Goal: Task Accomplishment & Management: Manage account settings

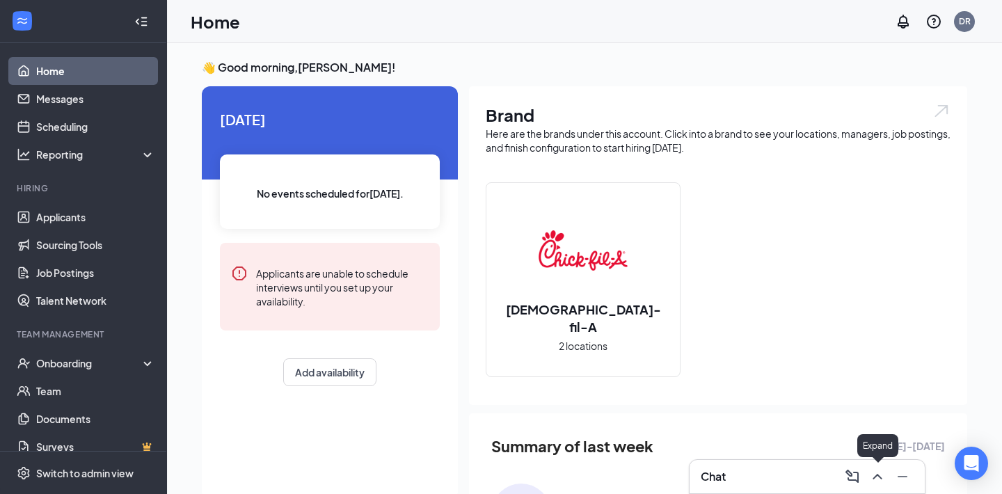
click at [880, 481] on icon "ChevronUp" at bounding box center [877, 476] width 17 height 17
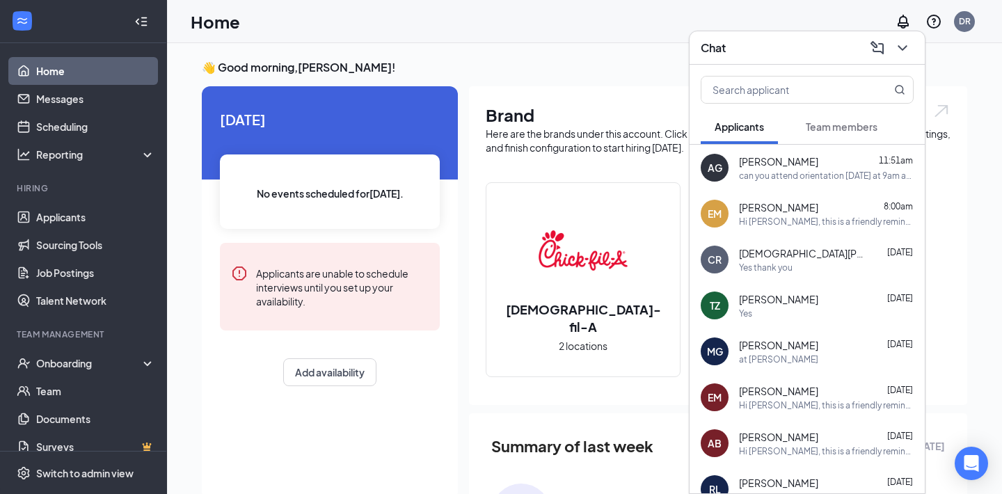
click at [796, 163] on span "[PERSON_NAME]" at bounding box center [778, 162] width 79 height 14
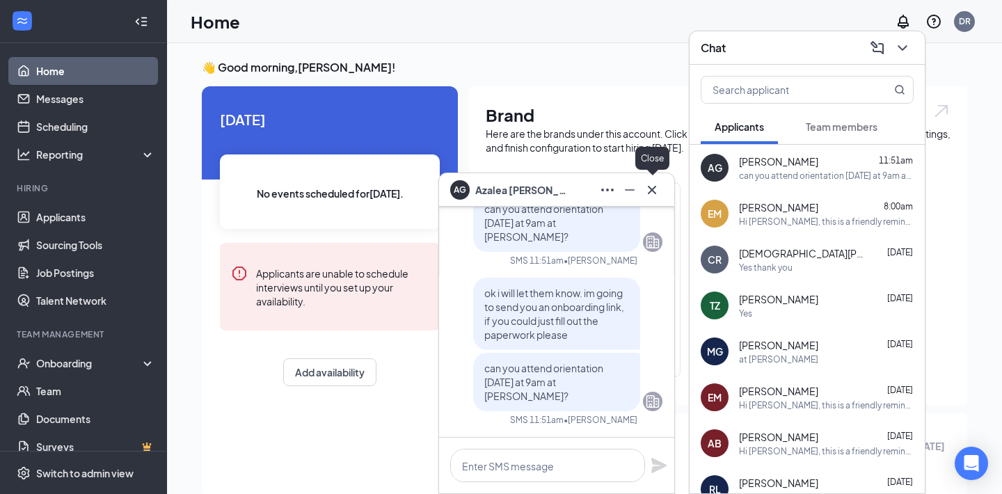
click at [654, 196] on icon "Cross" at bounding box center [652, 190] width 17 height 17
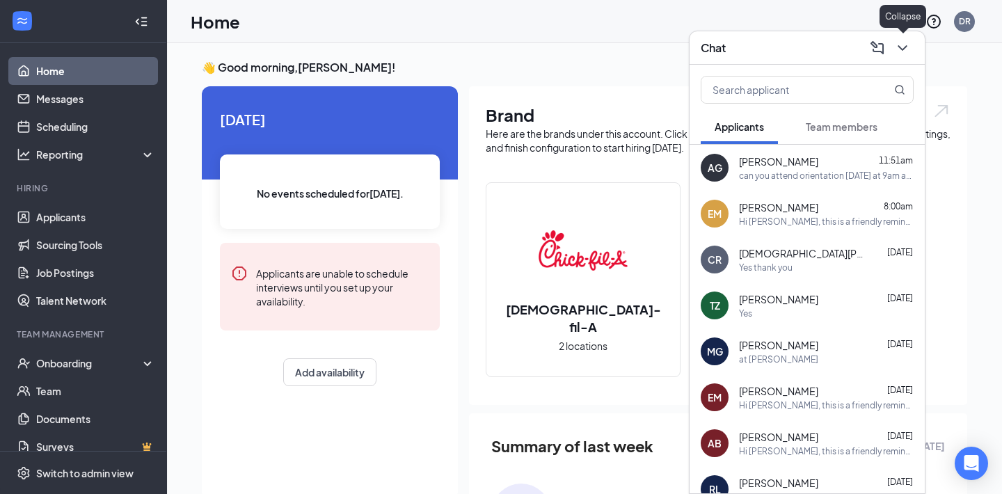
click at [902, 48] on icon "ChevronDown" at bounding box center [902, 48] width 17 height 17
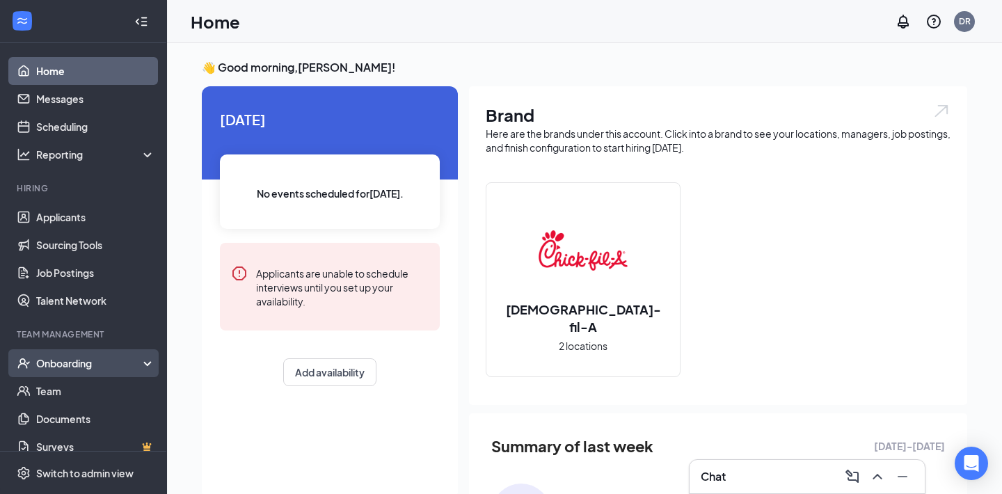
click at [64, 368] on div "Onboarding" at bounding box center [89, 363] width 107 height 14
click at [65, 388] on link "Overview" at bounding box center [95, 391] width 119 height 28
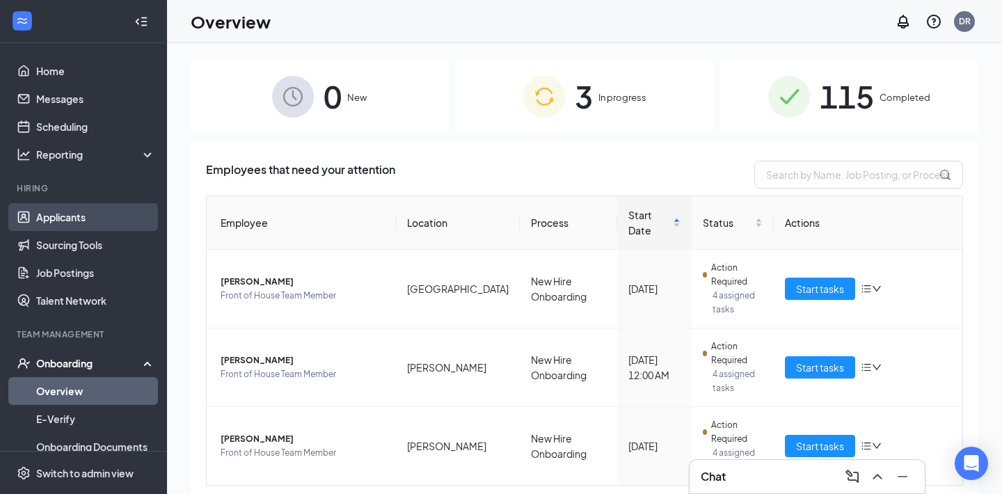
click at [70, 214] on link "Applicants" at bounding box center [95, 217] width 119 height 28
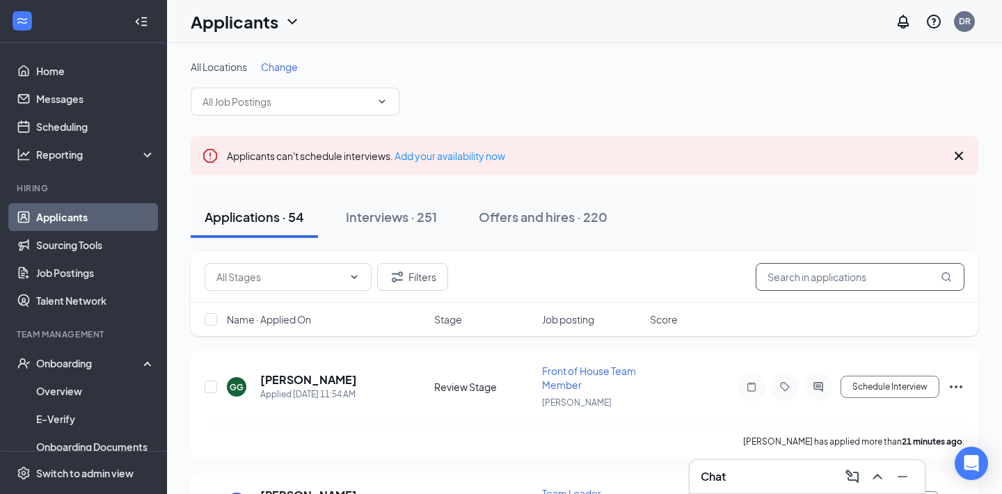
click at [785, 275] on input "text" at bounding box center [860, 277] width 209 height 28
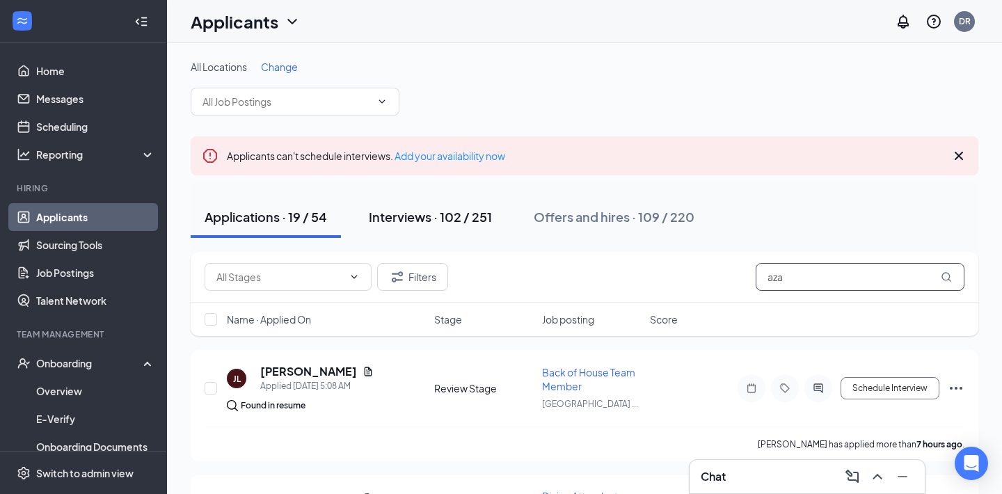
type input "aza"
click at [434, 222] on div "Interviews · 102 / 251" at bounding box center [430, 216] width 123 height 17
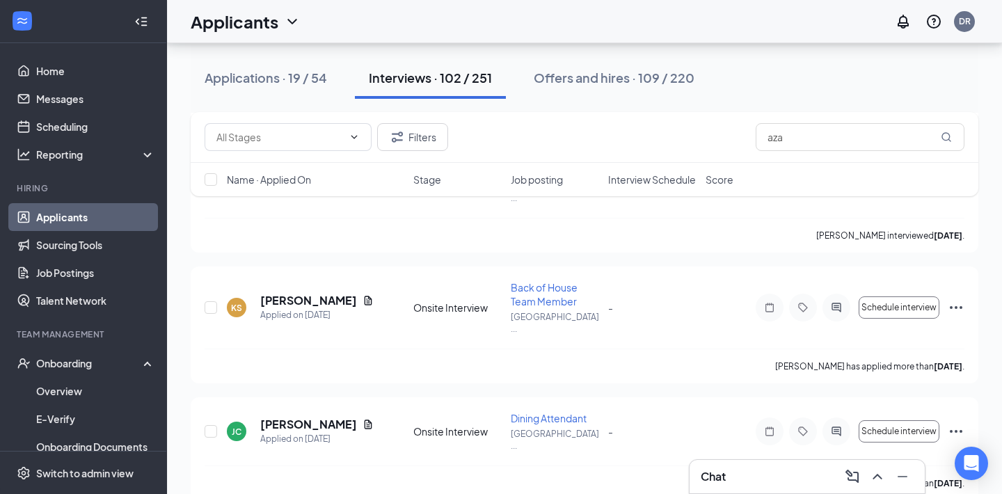
scroll to position [1822, 0]
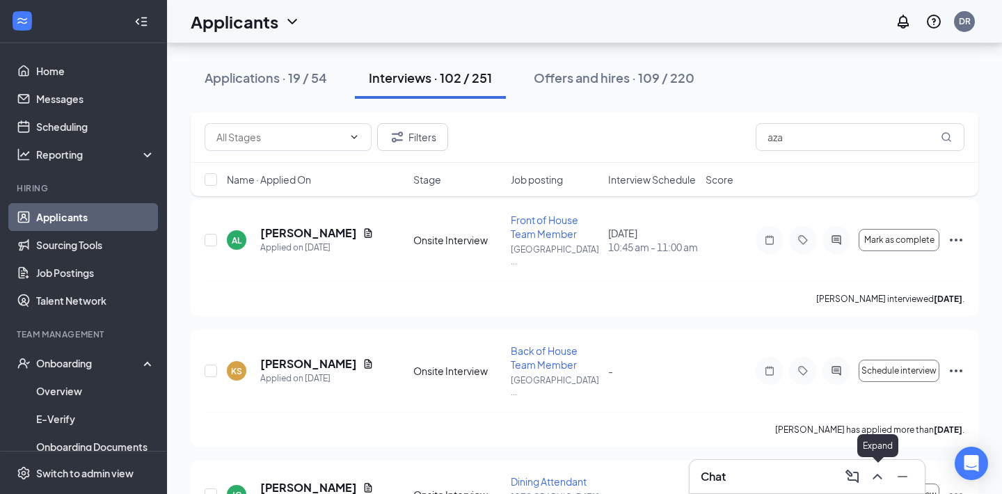
click at [879, 480] on icon "ChevronUp" at bounding box center [877, 476] width 17 height 17
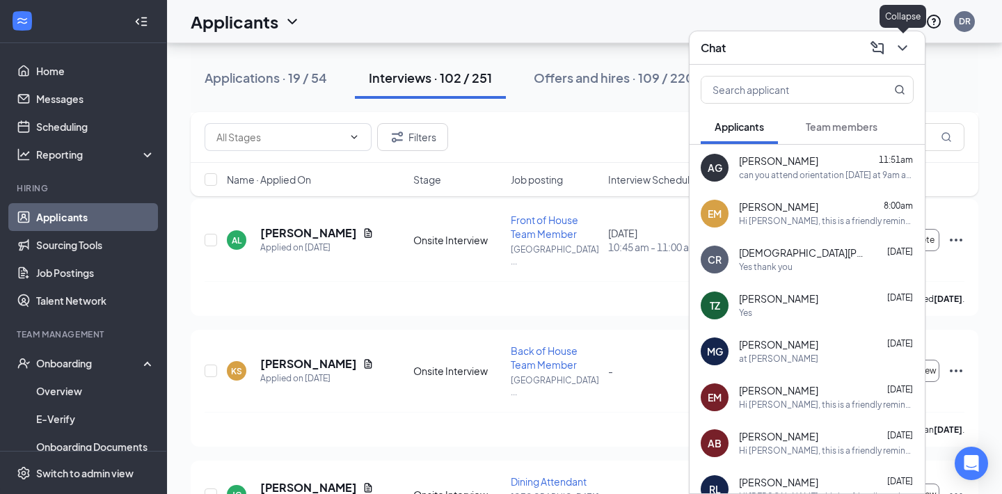
click at [901, 49] on icon "ChevronDown" at bounding box center [902, 48] width 9 height 6
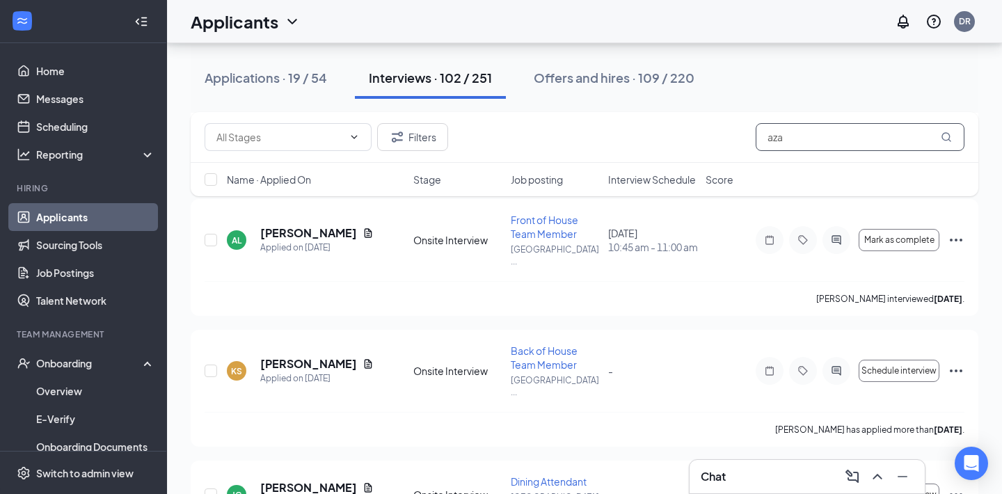
click at [812, 140] on input "aza" at bounding box center [860, 137] width 209 height 28
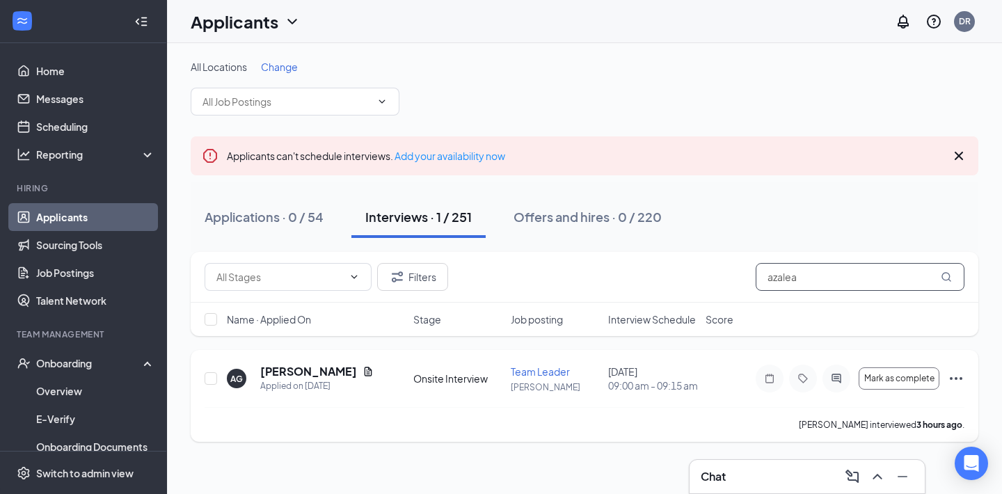
type input "azalea"
click at [954, 387] on icon "Ellipses" at bounding box center [956, 378] width 17 height 17
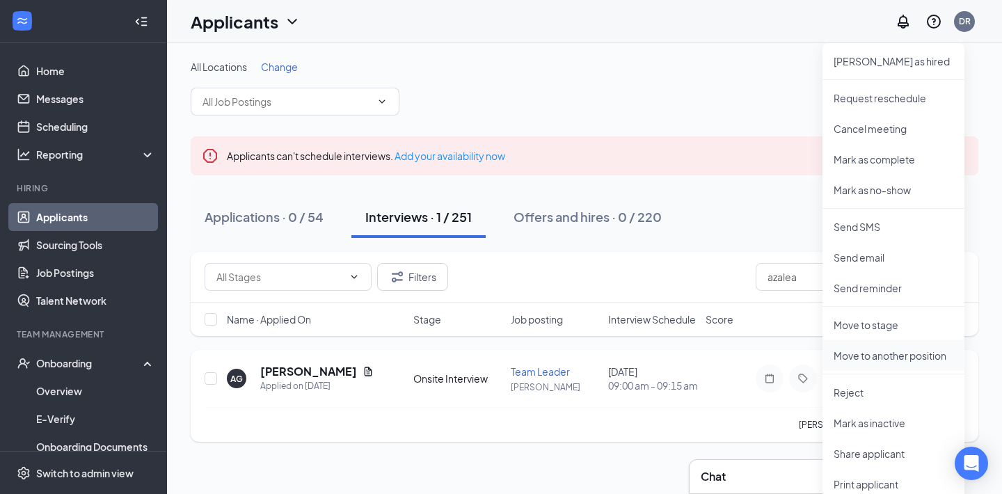
click at [922, 357] on p "Move to another position" at bounding box center [894, 356] width 120 height 14
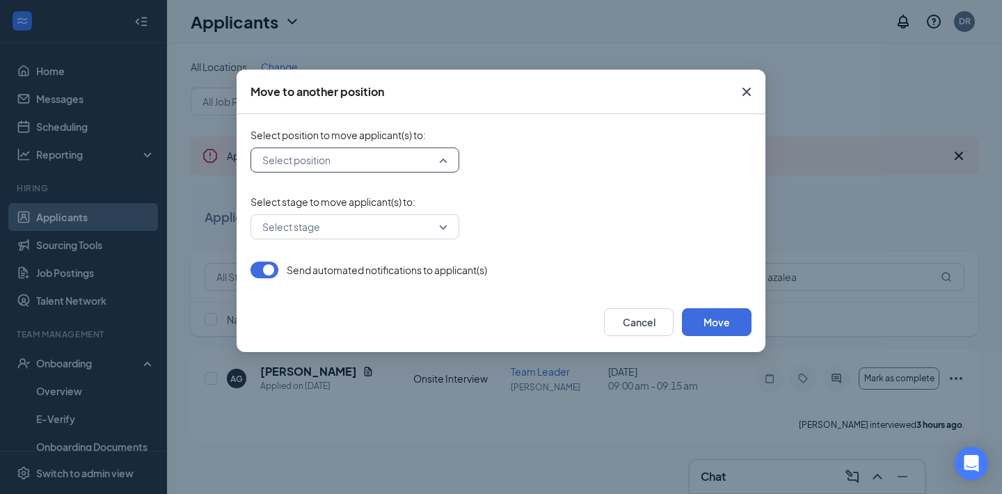
click at [425, 164] on input "search" at bounding box center [350, 160] width 182 height 24
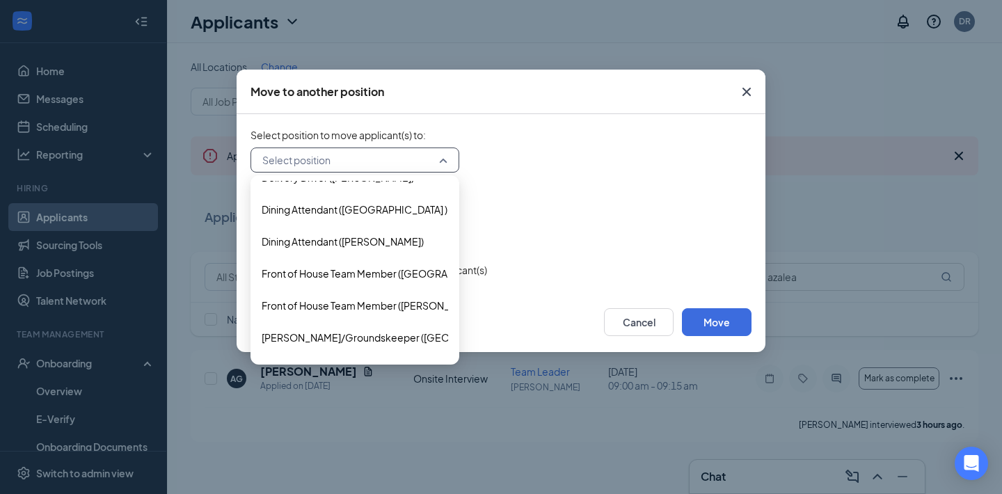
scroll to position [182, 0]
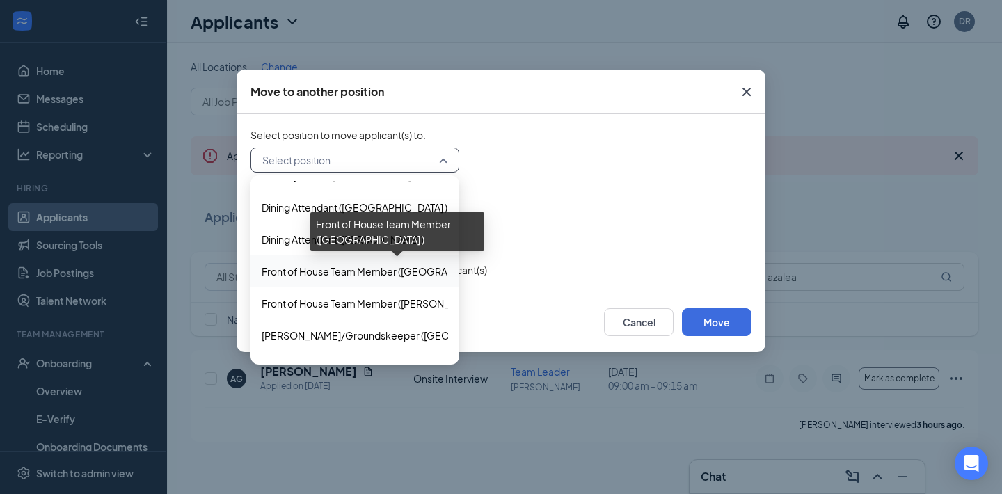
click at [382, 269] on span "Front of House Team Member ([GEOGRAPHIC_DATA] )" at bounding box center [384, 271] width 245 height 15
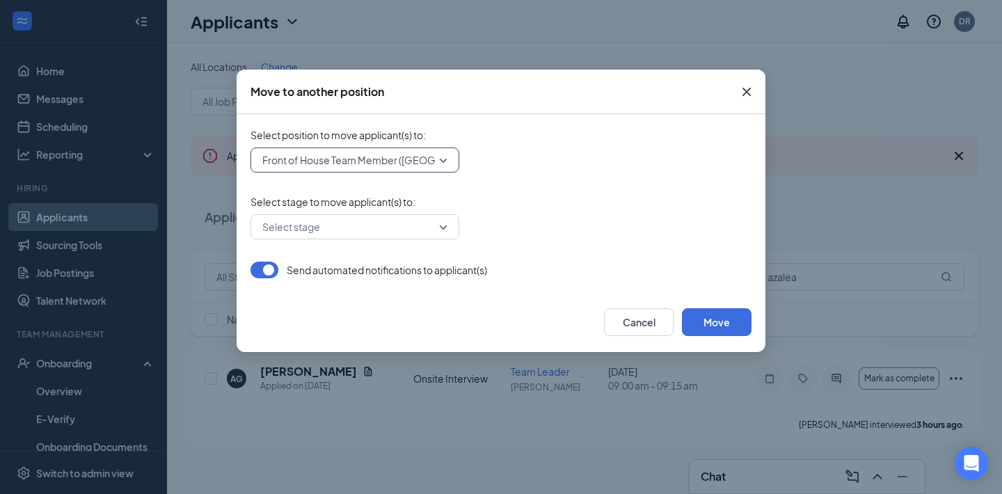
click at [382, 221] on input "search" at bounding box center [350, 227] width 182 height 24
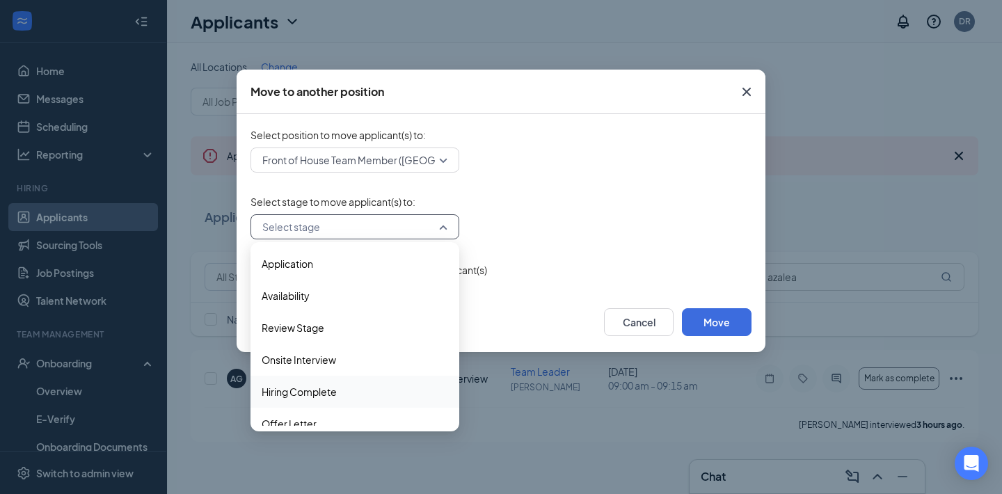
click at [322, 394] on span "Hiring Complete" at bounding box center [299, 391] width 75 height 15
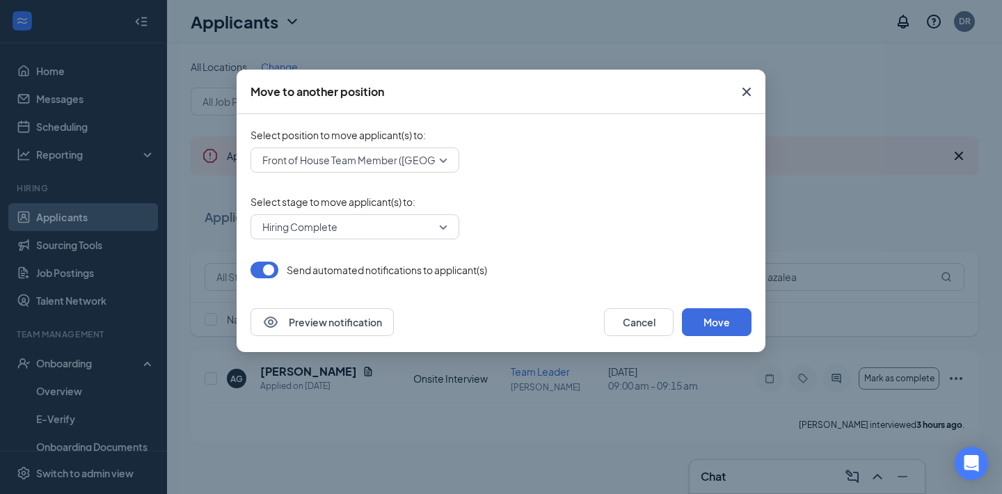
click at [274, 274] on button "button" at bounding box center [265, 270] width 28 height 17
click at [716, 322] on button "Move" at bounding box center [717, 322] width 70 height 28
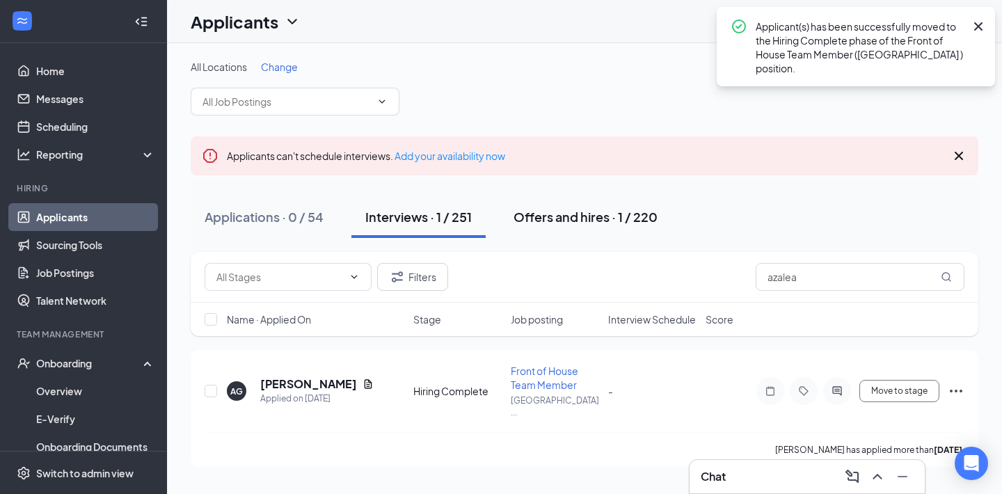
click at [595, 214] on div "Offers and hires · 1 / 220" at bounding box center [586, 216] width 144 height 17
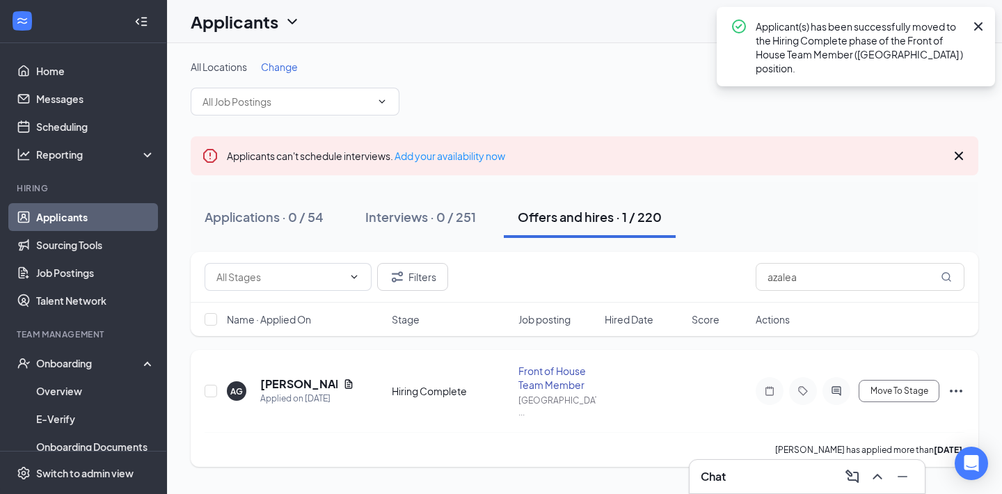
click at [963, 391] on icon "Ellipses" at bounding box center [956, 391] width 17 height 17
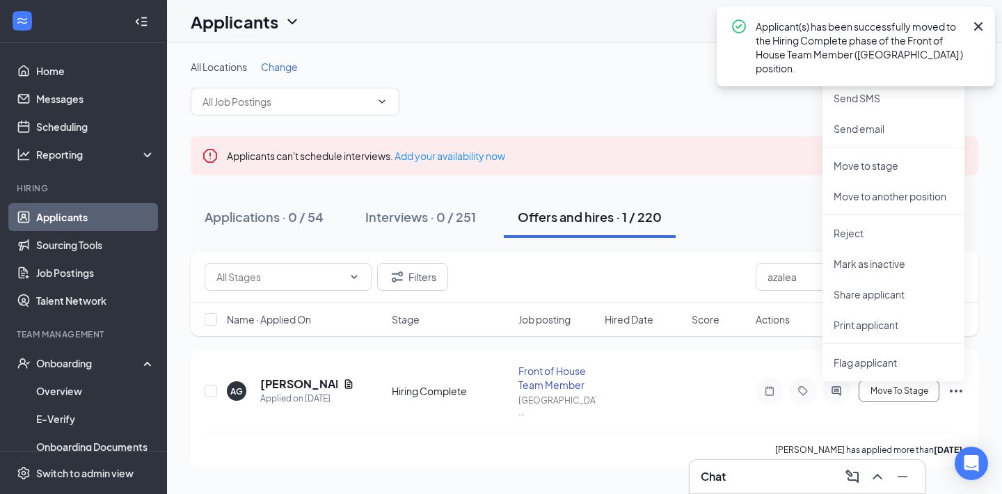
click at [980, 24] on icon "Cross" at bounding box center [979, 26] width 8 height 8
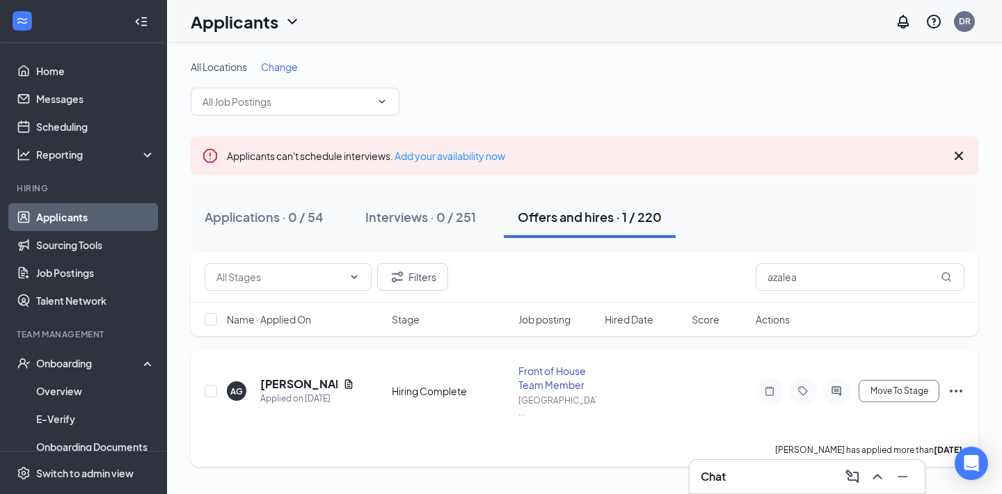
click at [956, 386] on icon "Ellipses" at bounding box center [956, 391] width 17 height 17
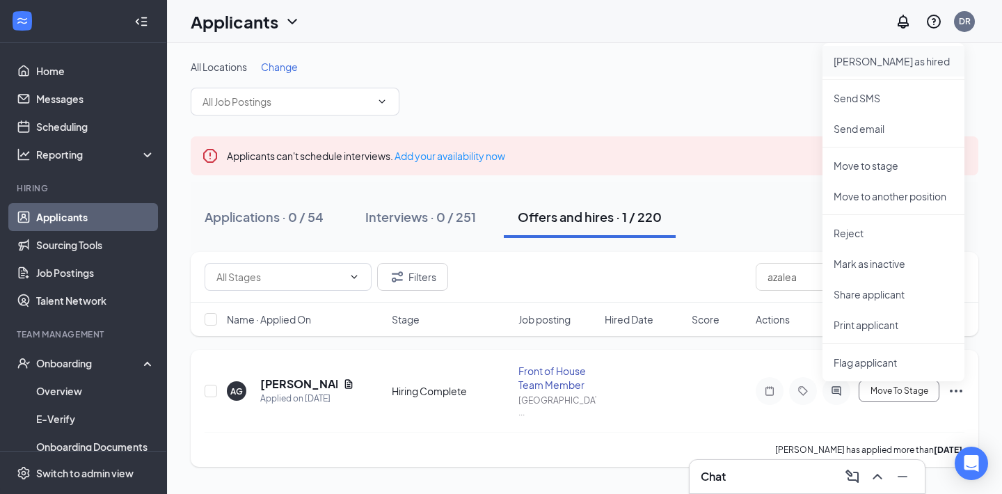
click at [902, 60] on p "[PERSON_NAME] as hired" at bounding box center [894, 61] width 120 height 14
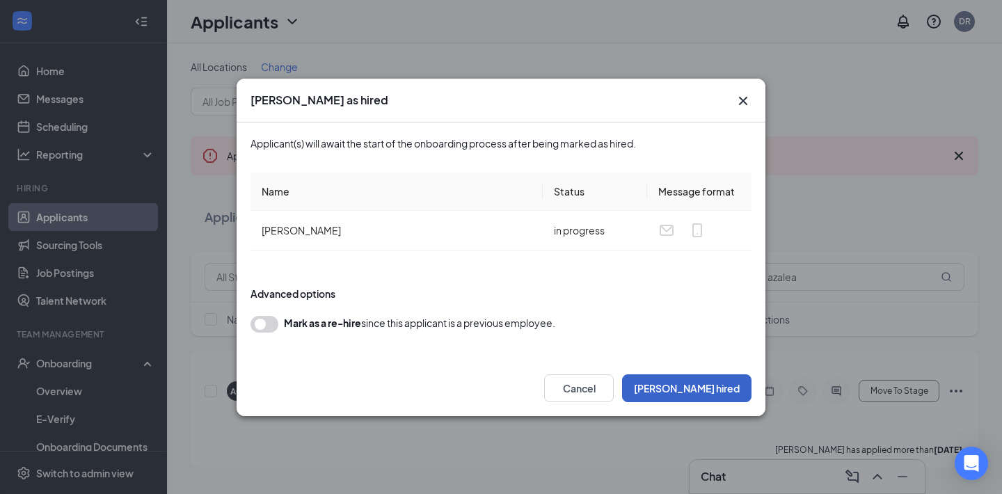
click at [710, 389] on button "[PERSON_NAME] hired" at bounding box center [686, 389] width 129 height 28
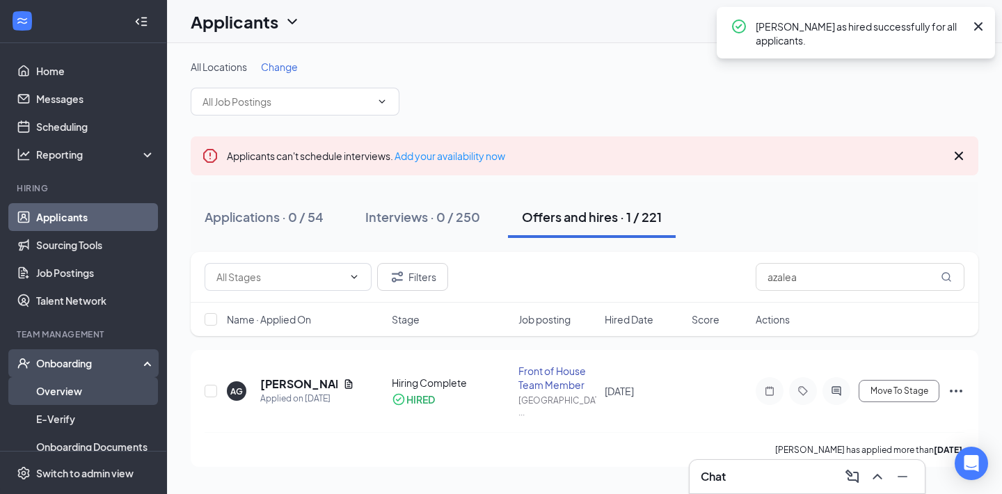
click at [97, 383] on link "Overview" at bounding box center [95, 391] width 119 height 28
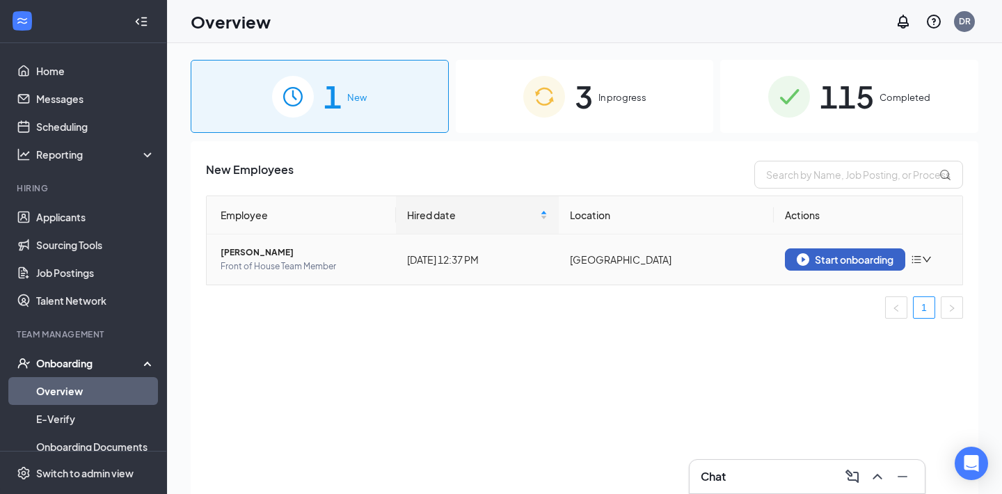
click at [848, 253] on button "Start onboarding" at bounding box center [845, 260] width 120 height 22
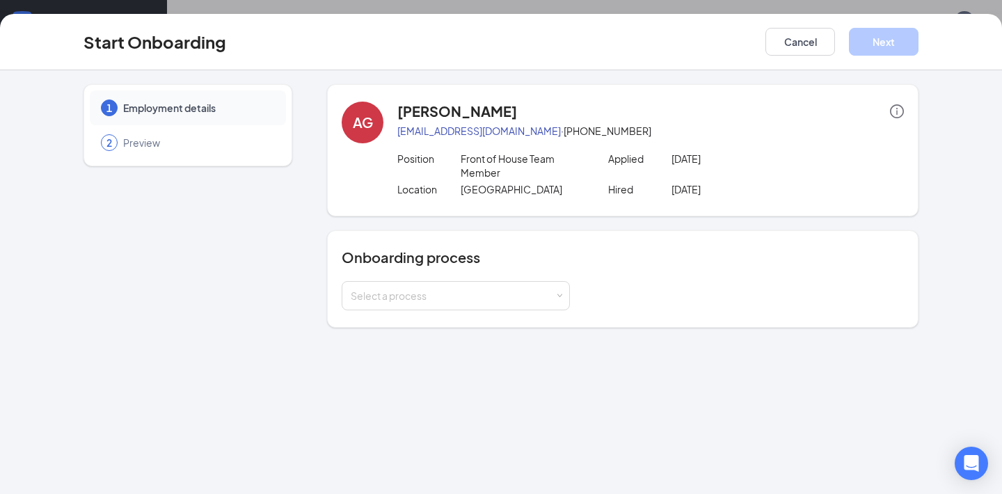
click at [489, 328] on div "Onboarding process Select a process" at bounding box center [623, 278] width 592 height 97
click at [487, 303] on div "Select a process" at bounding box center [453, 296] width 204 height 14
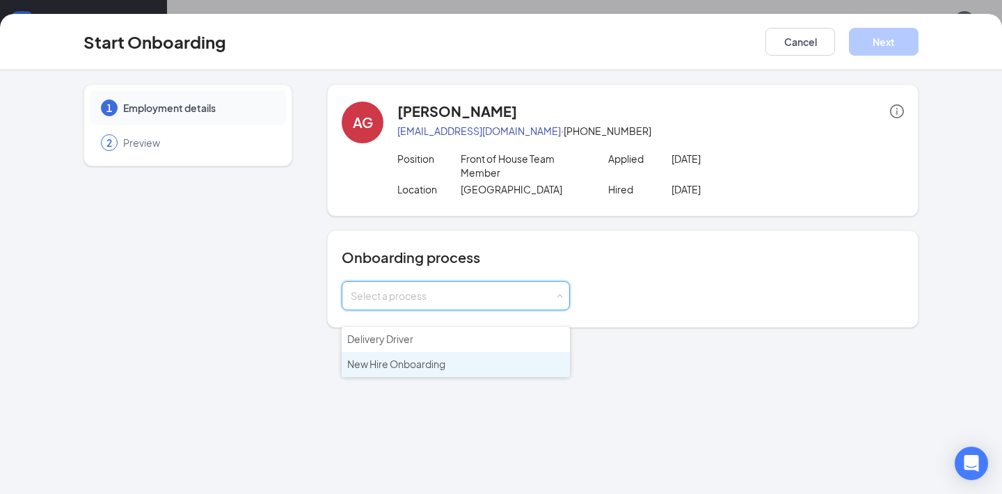
click at [440, 363] on span "New Hire Onboarding" at bounding box center [396, 364] width 98 height 13
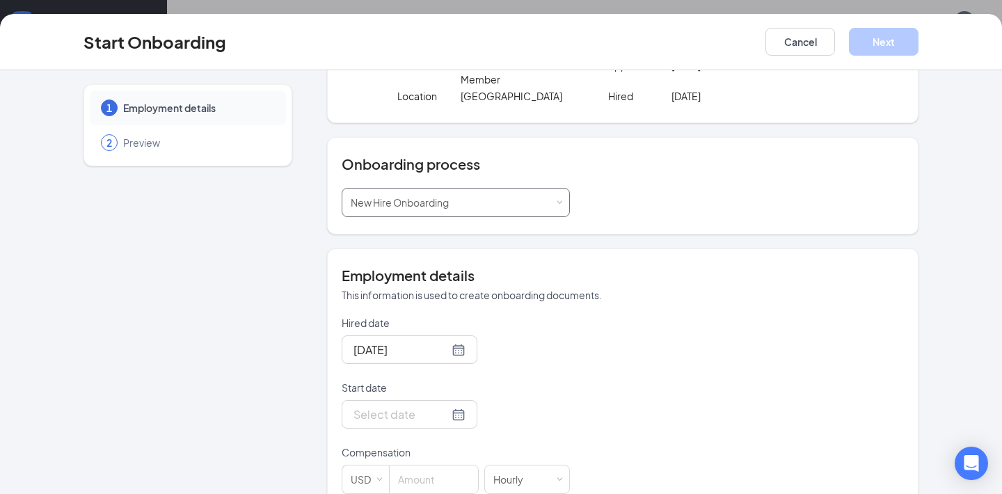
scroll to position [193, 0]
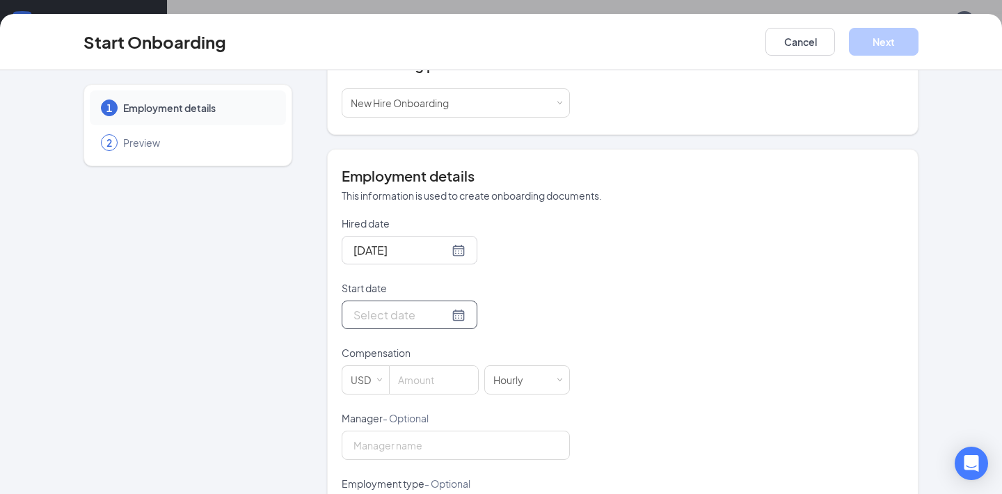
click at [441, 324] on div at bounding box center [410, 314] width 112 height 17
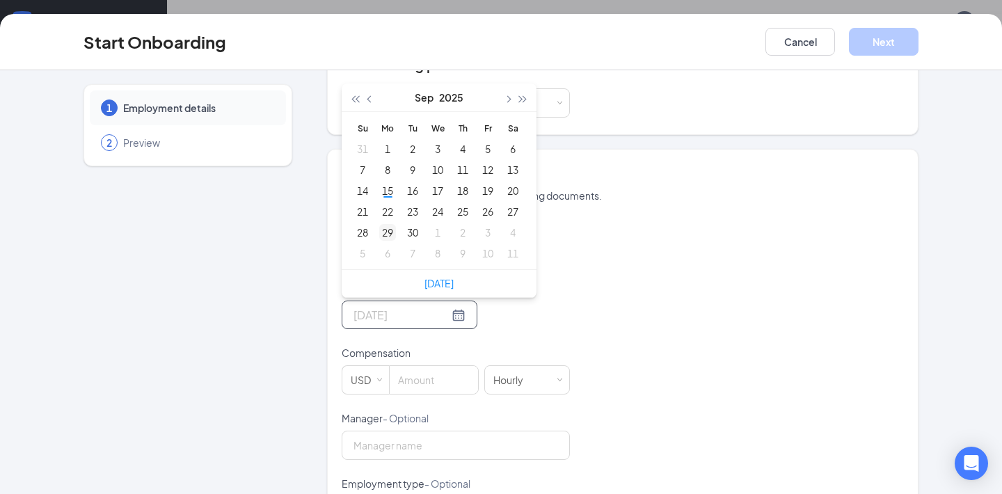
type input "[DATE]"
click at [391, 241] on div "29" at bounding box center [387, 232] width 17 height 17
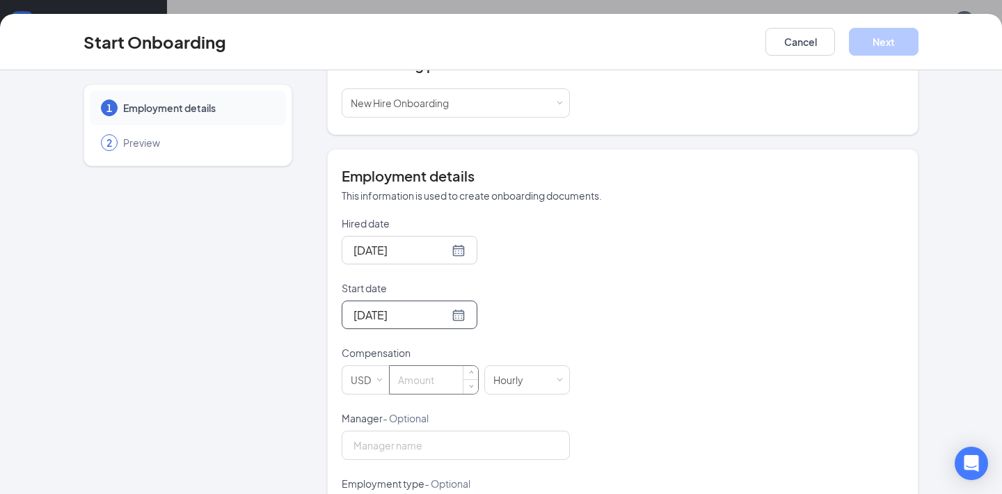
click at [425, 392] on input at bounding box center [434, 380] width 88 height 28
click at [445, 324] on div at bounding box center [410, 314] width 112 height 17
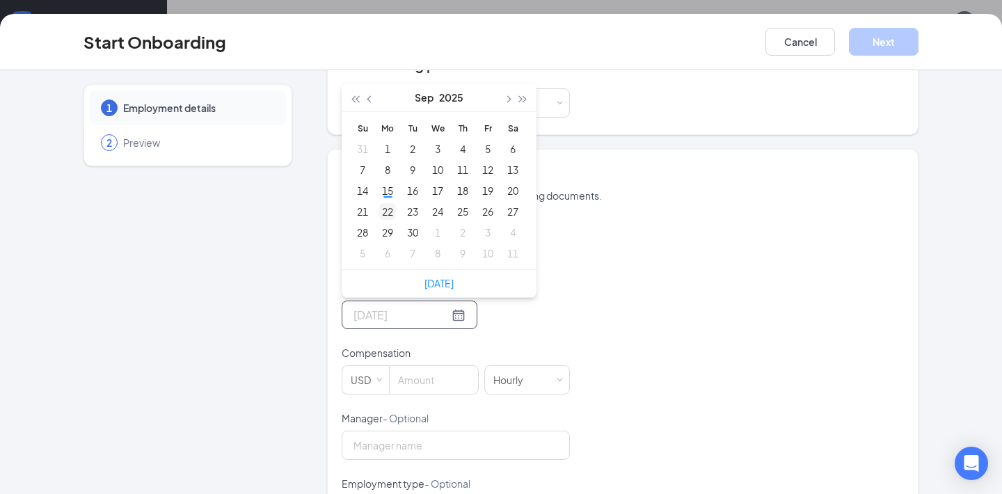
type input "[DATE]"
click at [393, 220] on div "22" at bounding box center [387, 211] width 17 height 17
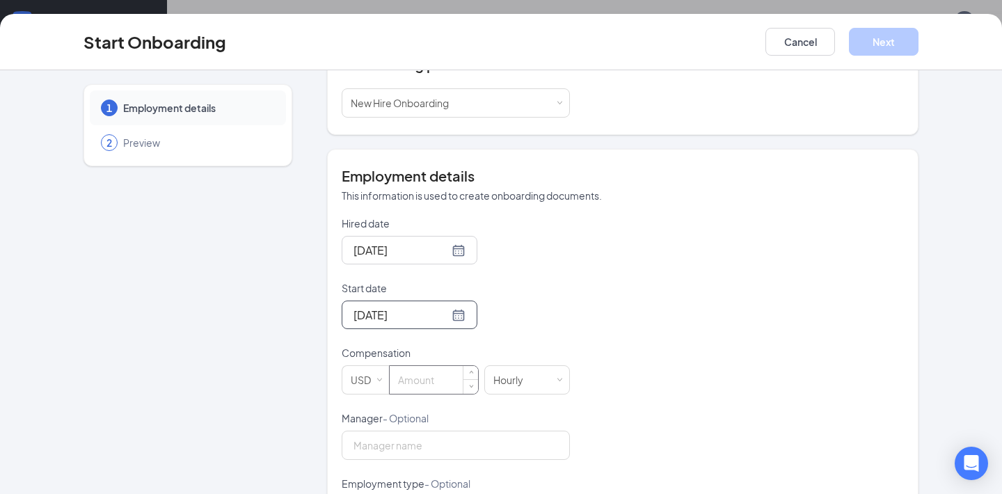
click at [420, 394] on input at bounding box center [434, 380] width 88 height 28
type input "9.5"
click at [654, 408] on div "Hired date [DATE] Start date [DATE] [DATE] Su Mo Tu We Th Fr Sa 31 1 2 3 4 5 6 …" at bounding box center [623, 443] width 562 height 455
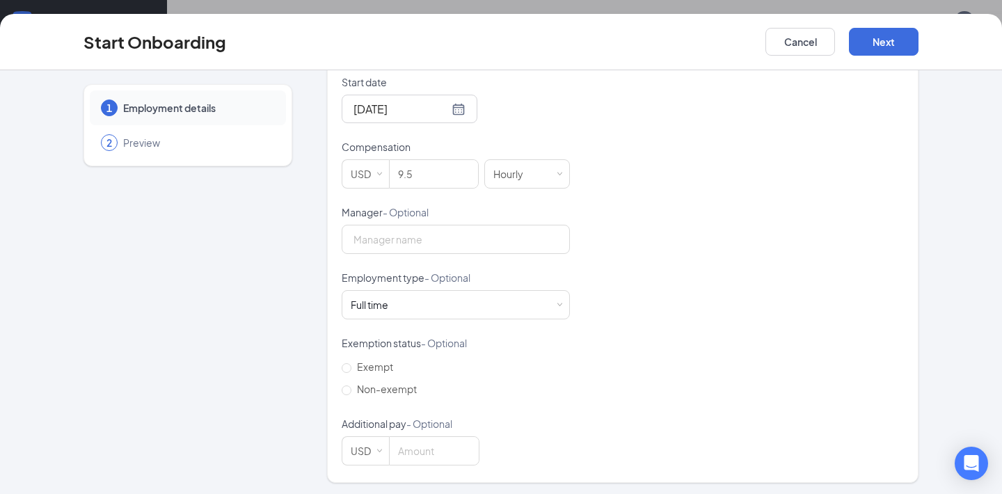
scroll to position [416, 0]
click at [533, 295] on div "Full time Works 30+ hours per week and is reasonably expected to work" at bounding box center [456, 302] width 210 height 28
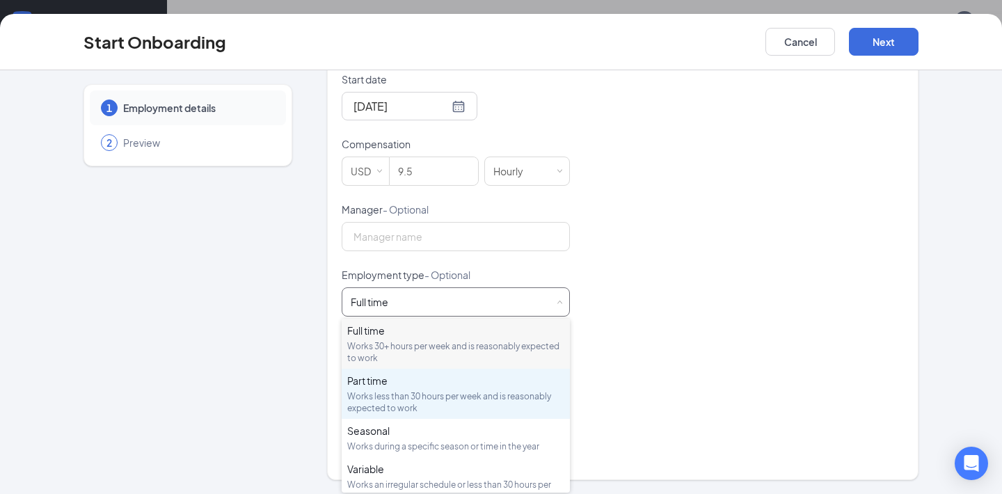
click at [390, 381] on div "Part time" at bounding box center [455, 381] width 217 height 14
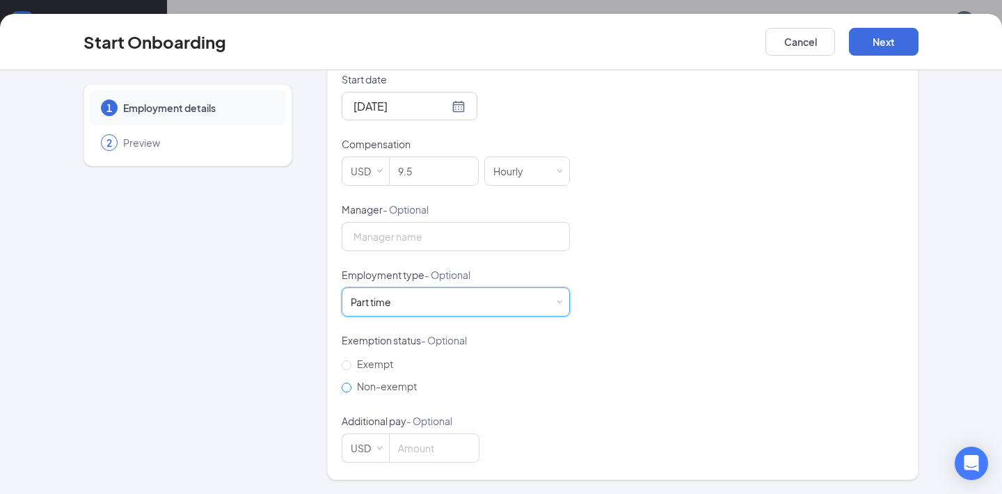
click at [347, 386] on input "Non-exempt" at bounding box center [347, 388] width 10 height 10
radio input "true"
click at [910, 46] on button "Next" at bounding box center [884, 42] width 70 height 28
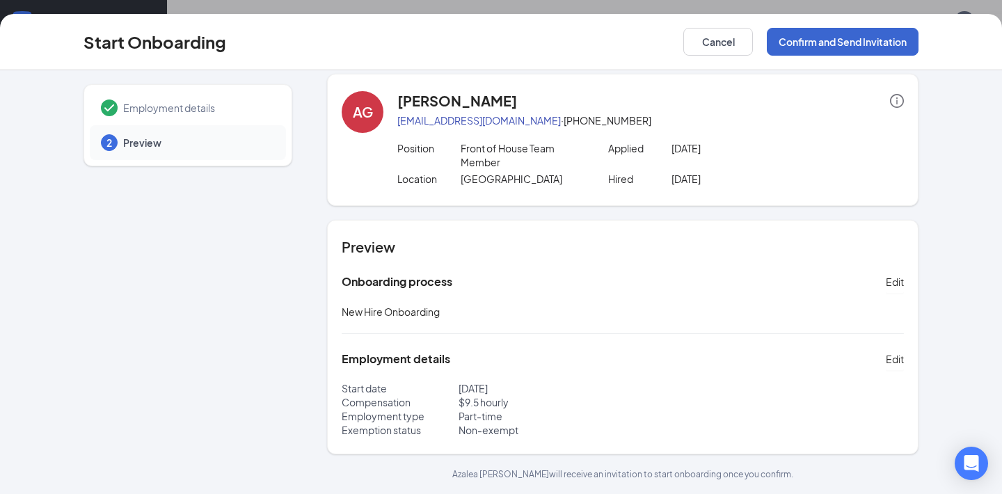
scroll to position [24, 0]
click at [892, 47] on button "Confirm and Send Invitation" at bounding box center [843, 42] width 152 height 28
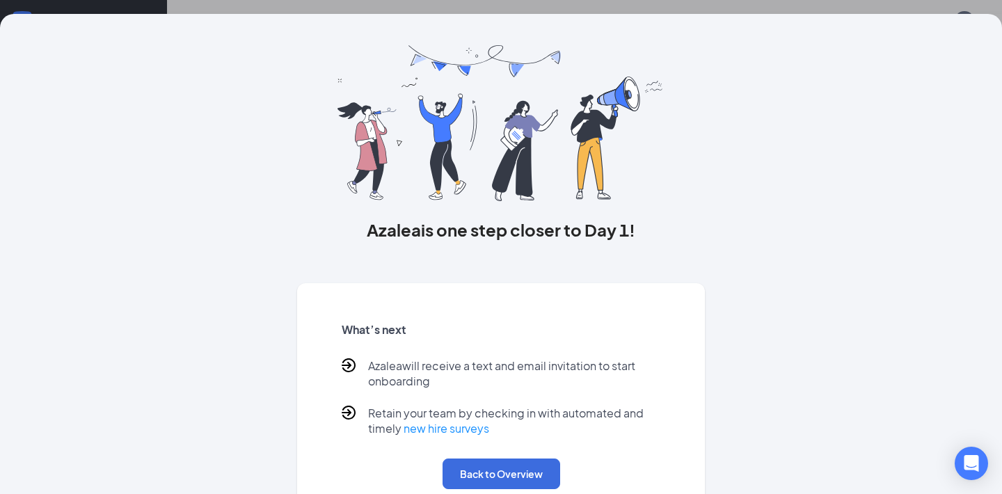
scroll to position [0, 0]
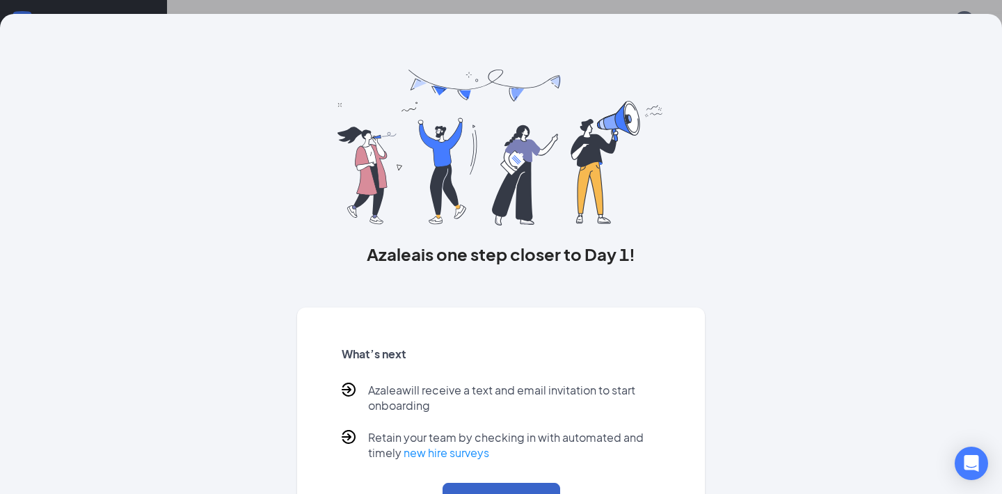
click at [525, 485] on button "Back to Overview" at bounding box center [502, 498] width 118 height 31
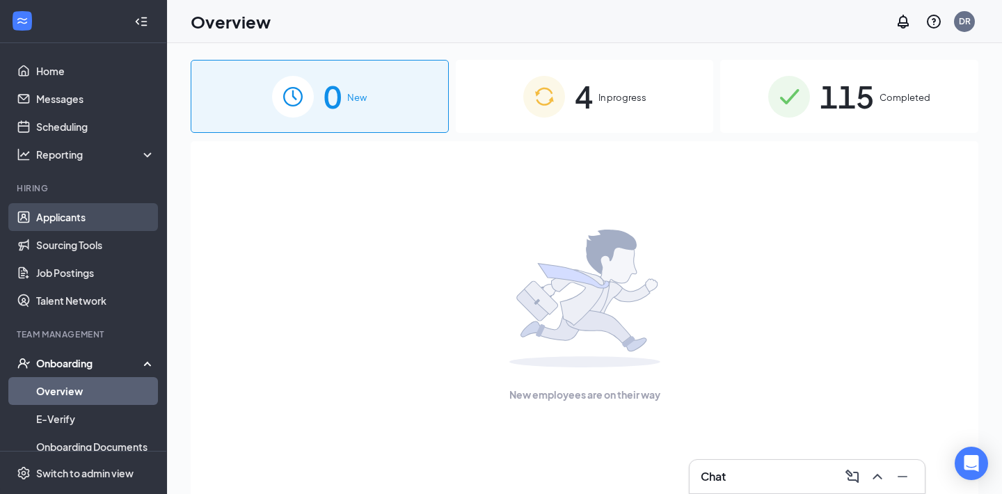
click at [49, 219] on link "Applicants" at bounding box center [95, 217] width 119 height 28
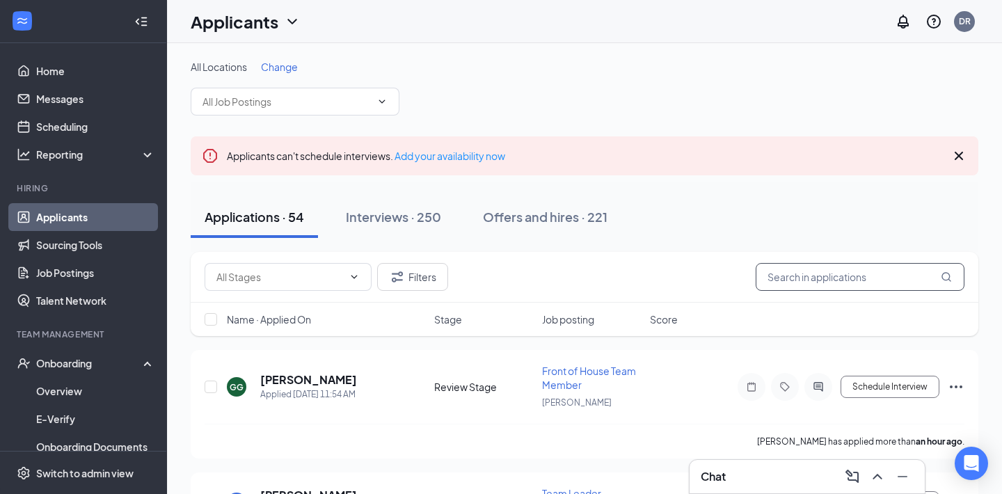
click at [774, 276] on input "text" at bounding box center [860, 277] width 209 height 28
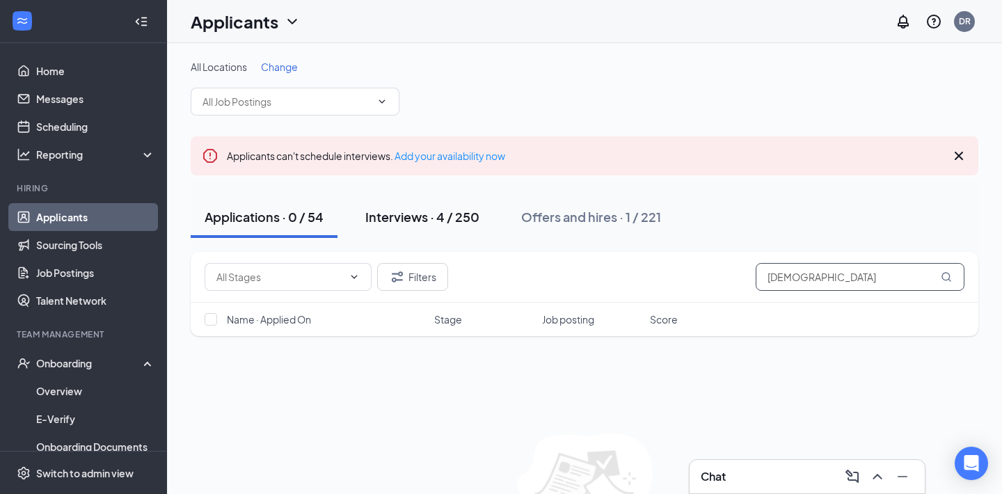
type input "[DEMOGRAPHIC_DATA]"
click at [445, 214] on div "Interviews · 4 / 250" at bounding box center [422, 216] width 114 height 17
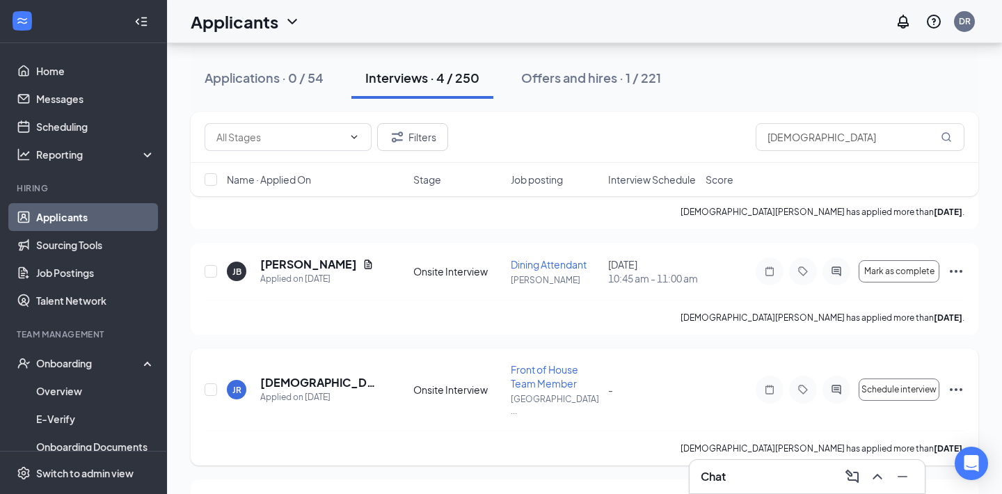
scroll to position [235, 0]
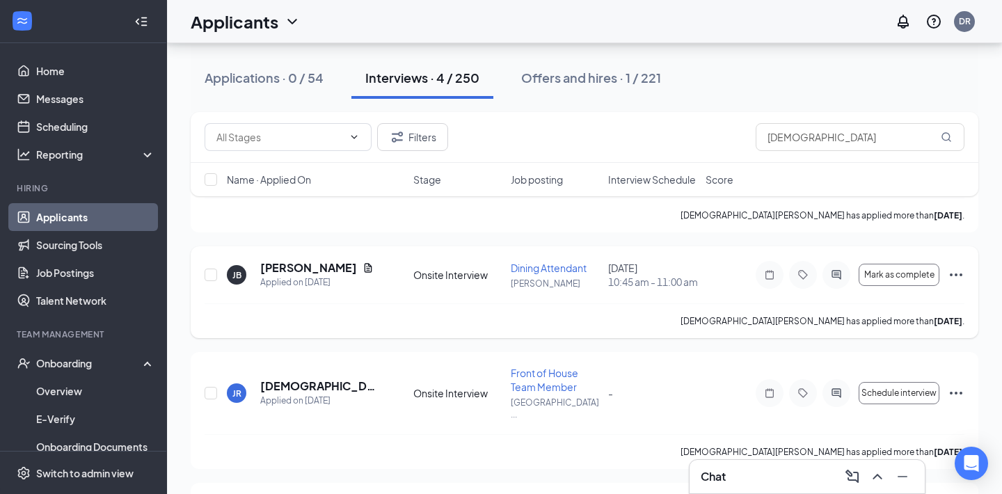
click at [952, 274] on icon "Ellipses" at bounding box center [956, 275] width 17 height 17
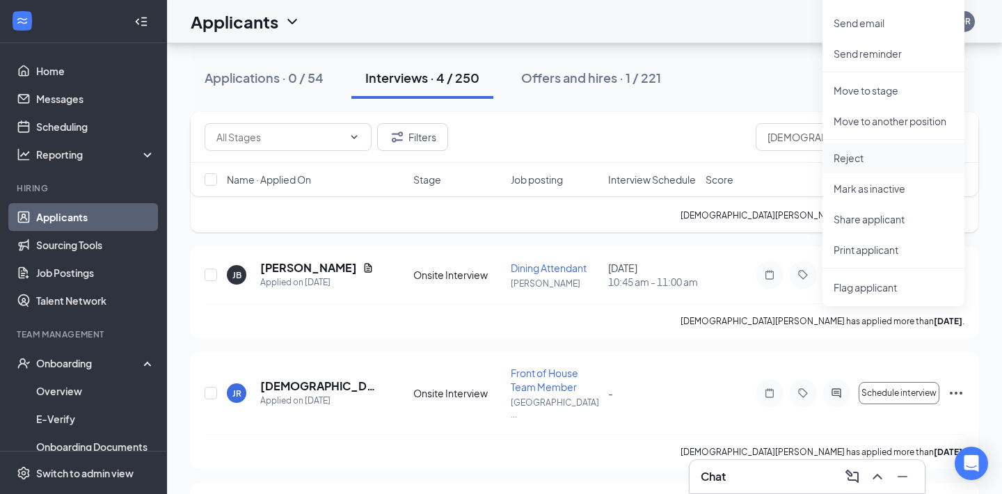
click at [883, 163] on p "Reject" at bounding box center [894, 158] width 120 height 14
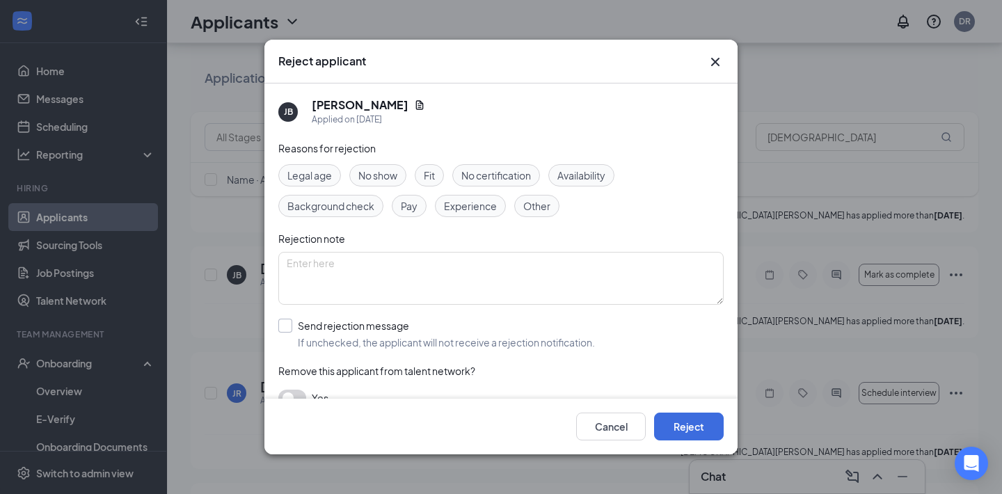
click at [288, 325] on input "Send rejection message If unchecked, the applicant will not receive a rejection…" at bounding box center [436, 334] width 317 height 31
checkbox input "true"
click at [343, 390] on input "search" at bounding box center [496, 397] width 419 height 24
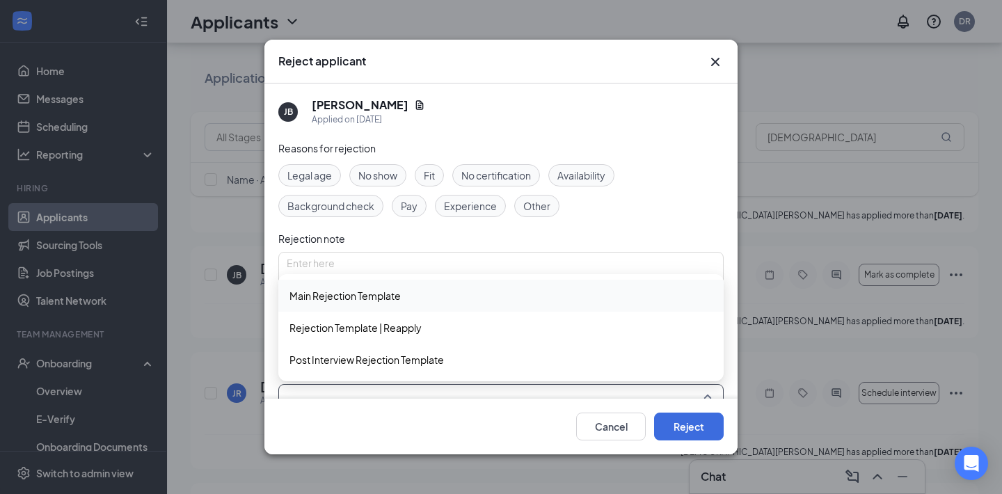
click at [386, 301] on span "Main Rejection Template" at bounding box center [345, 295] width 111 height 15
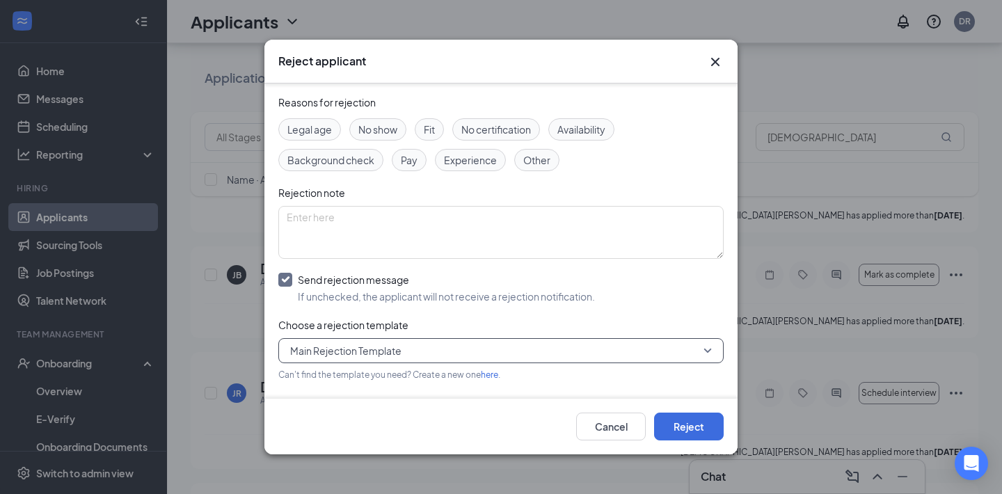
scroll to position [99, 0]
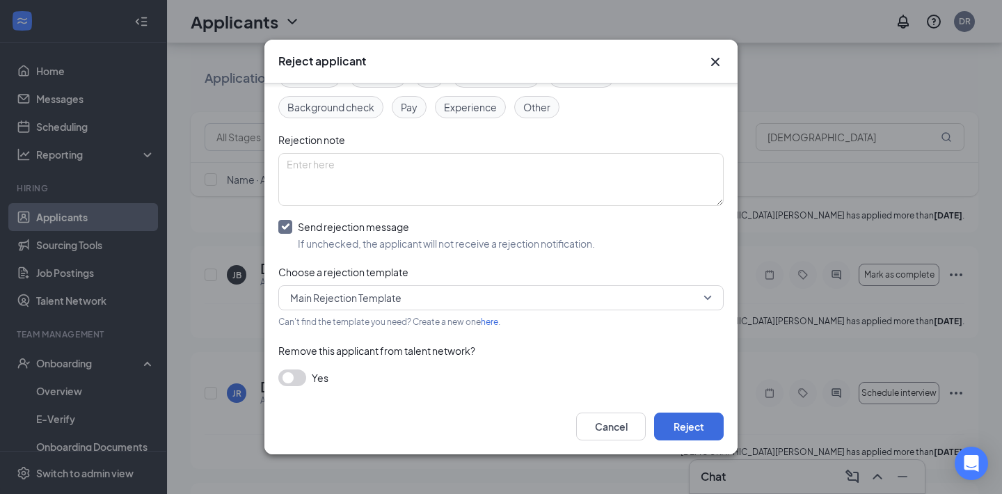
click at [301, 375] on button "button" at bounding box center [292, 378] width 28 height 17
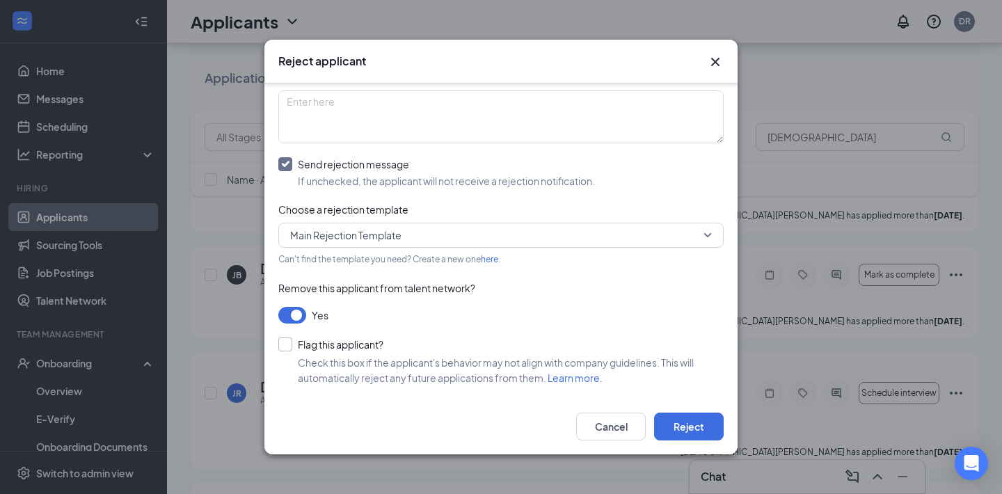
click at [287, 345] on input "Flag this applicant?" at bounding box center [330, 345] width 105 height 14
checkbox input "true"
click at [709, 427] on button "Reject" at bounding box center [689, 427] width 70 height 28
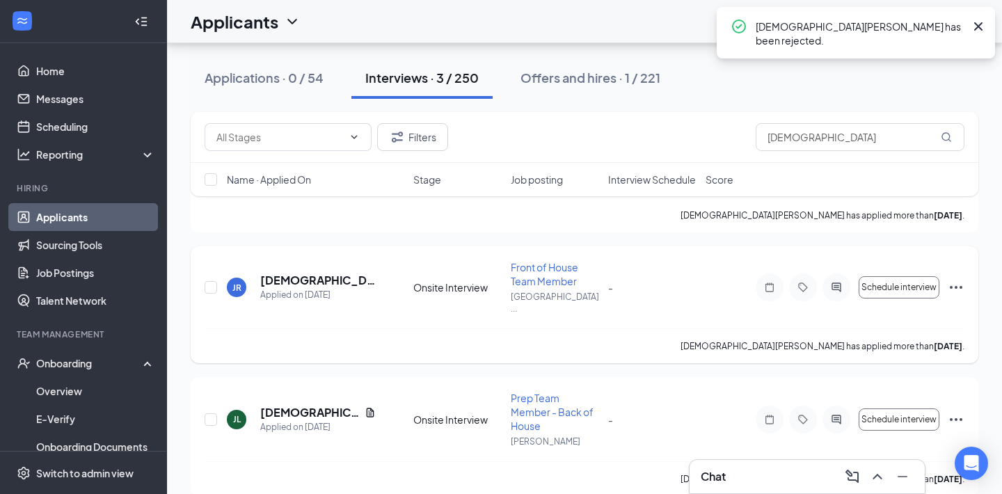
scroll to position [216, 0]
